Goal: Use online tool/utility

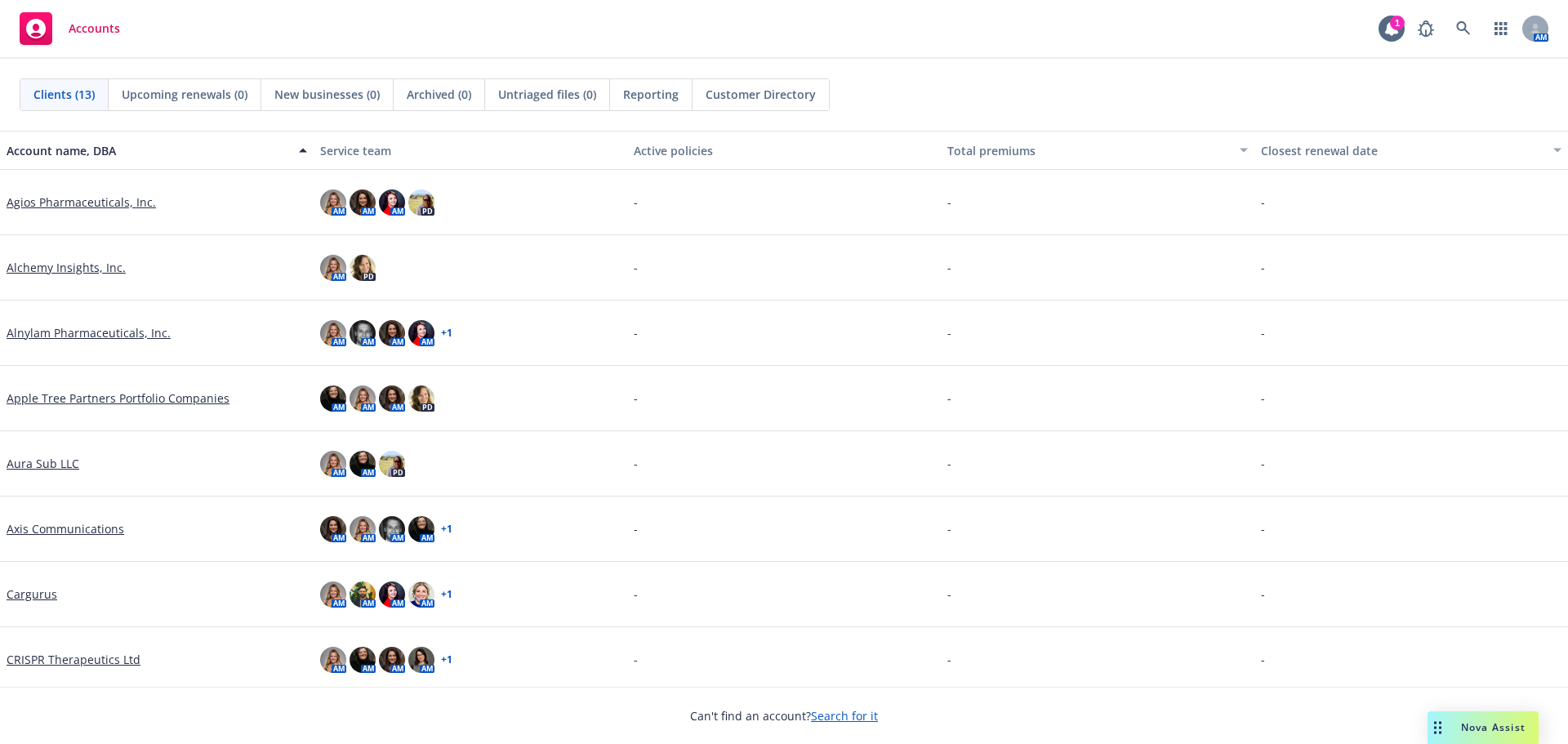
click at [1438, 733] on icon "Drag to move" at bounding box center [1438, 727] width 7 height 13
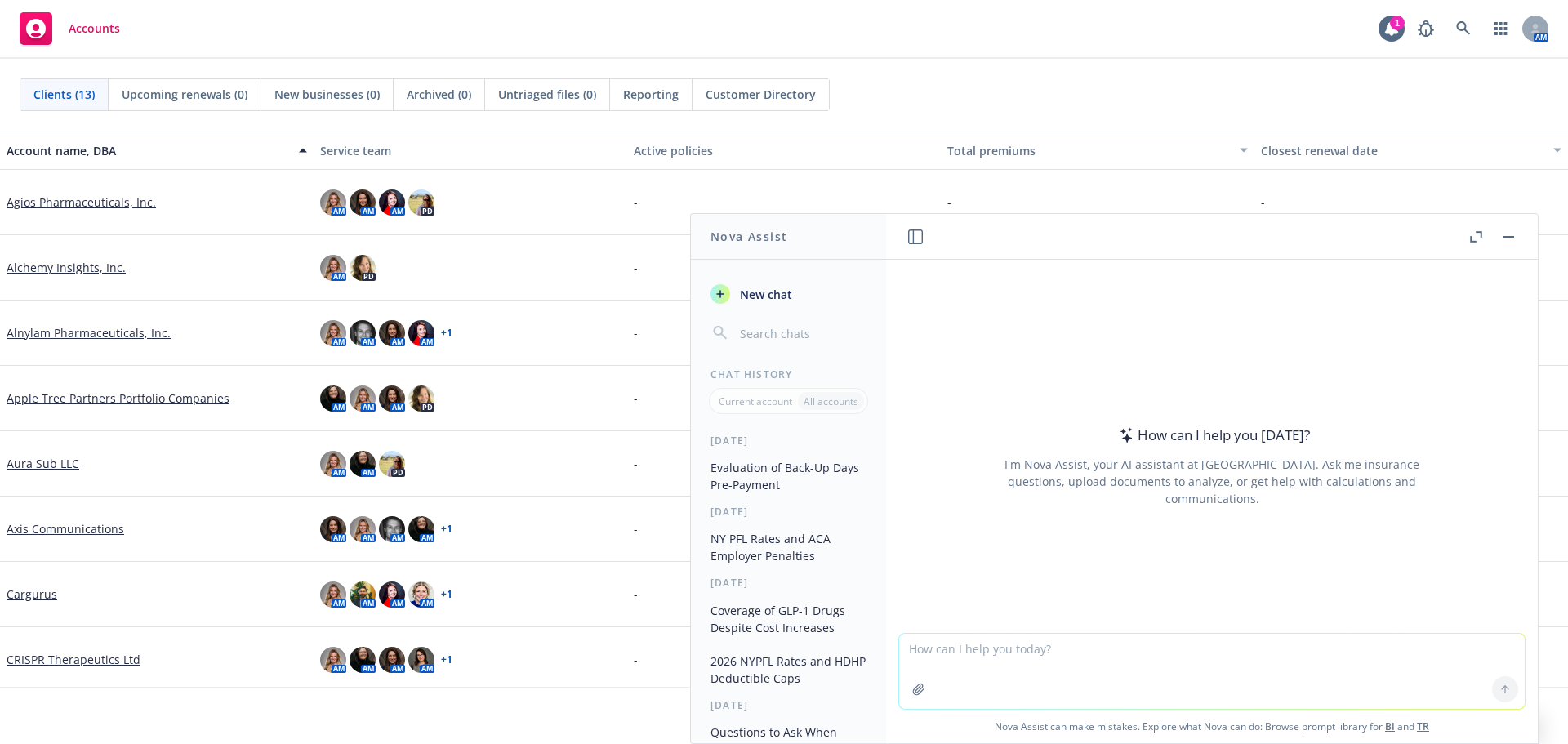
click at [757, 330] on input "button" at bounding box center [802, 333] width 130 height 23
type input "c"
click at [1069, 659] on textarea at bounding box center [1212, 671] width 626 height 75
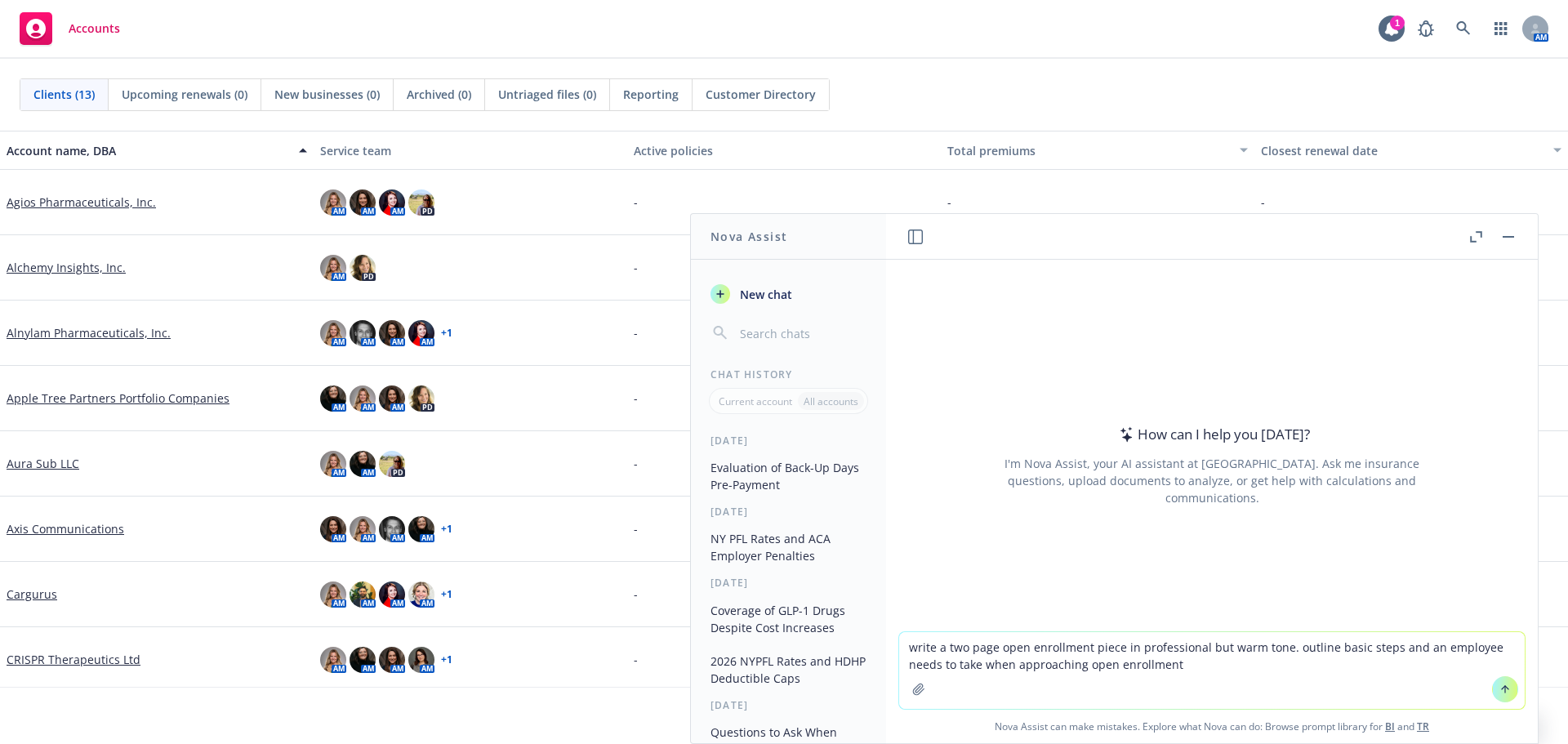
click at [1221, 669] on textarea "write a two page open enrollment piece in professional but warm tone. outline b…" at bounding box center [1212, 670] width 626 height 77
click at [1251, 666] on textarea "write a two page open enrollment piece in professional but warm tone. outline b…" at bounding box center [1212, 670] width 626 height 77
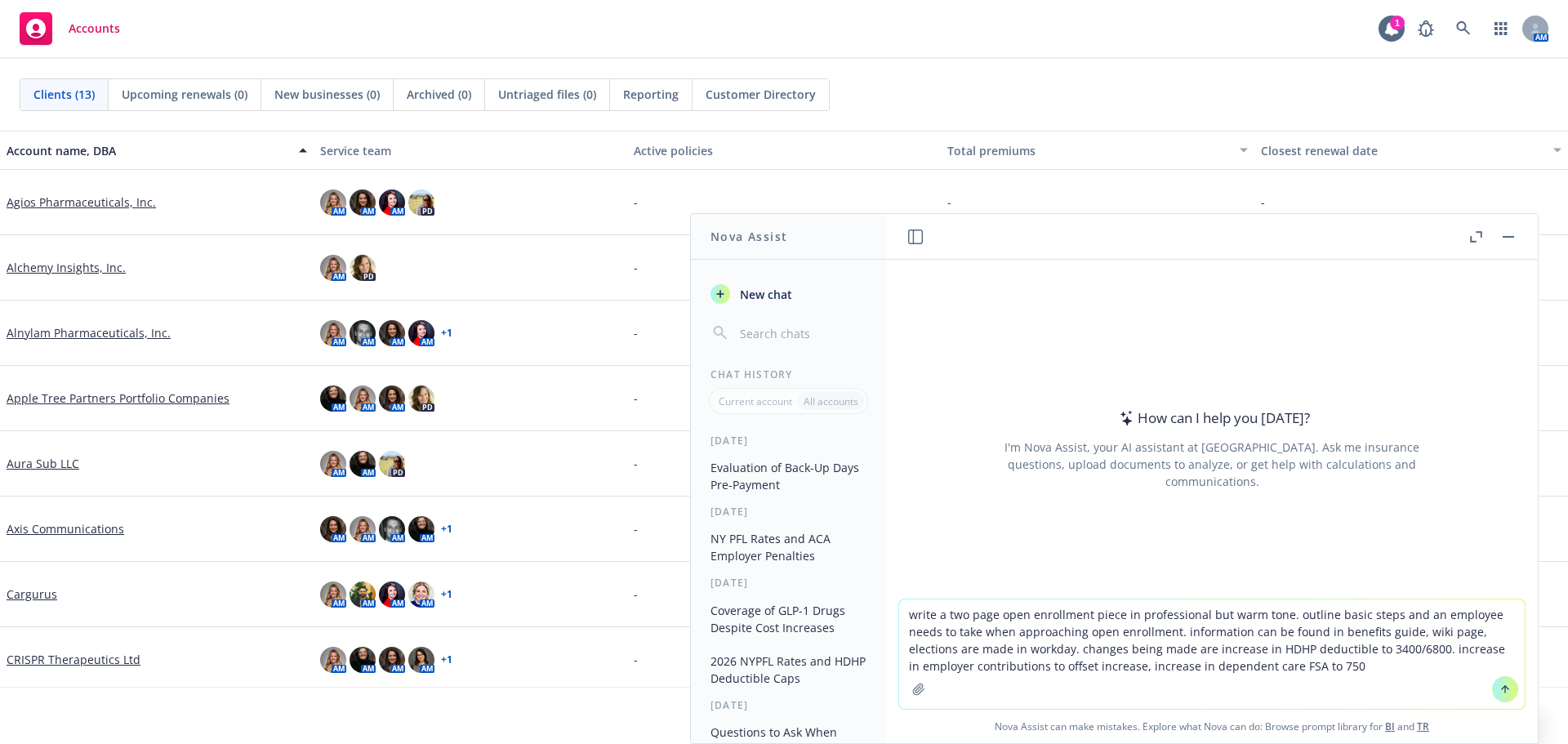
type textarea "write a two page open enrollment piece in professional but warm tone. outline b…"
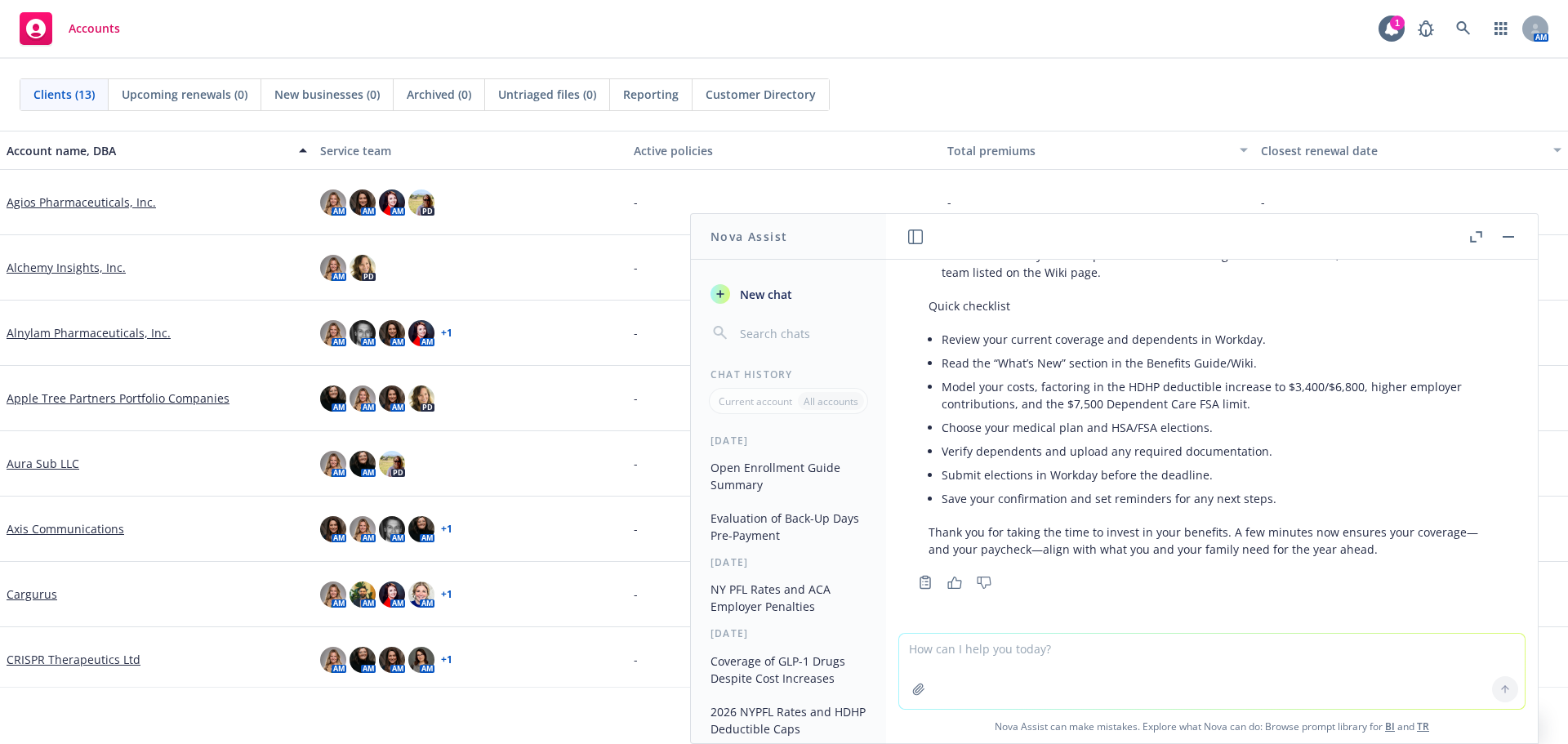
scroll to position [2942, 0]
